Goal: Information Seeking & Learning: Understand process/instructions

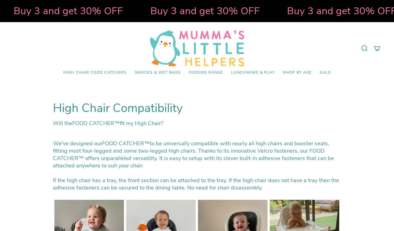
select select "pictures-first"
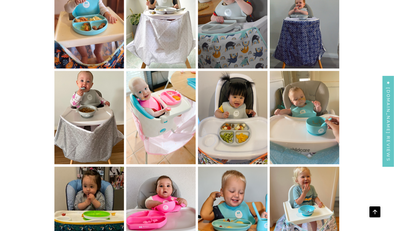
scroll to position [317, 0]
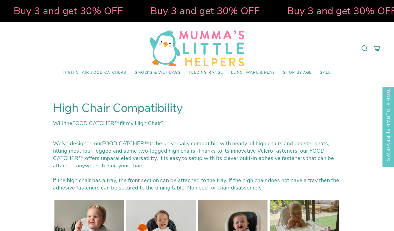
select select "pictures-first"
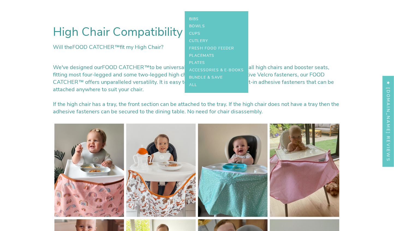
scroll to position [152, 0]
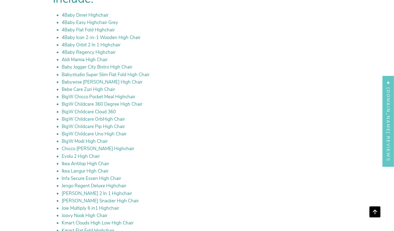
scroll to position [844, 0]
